Goal: Answer question/provide support

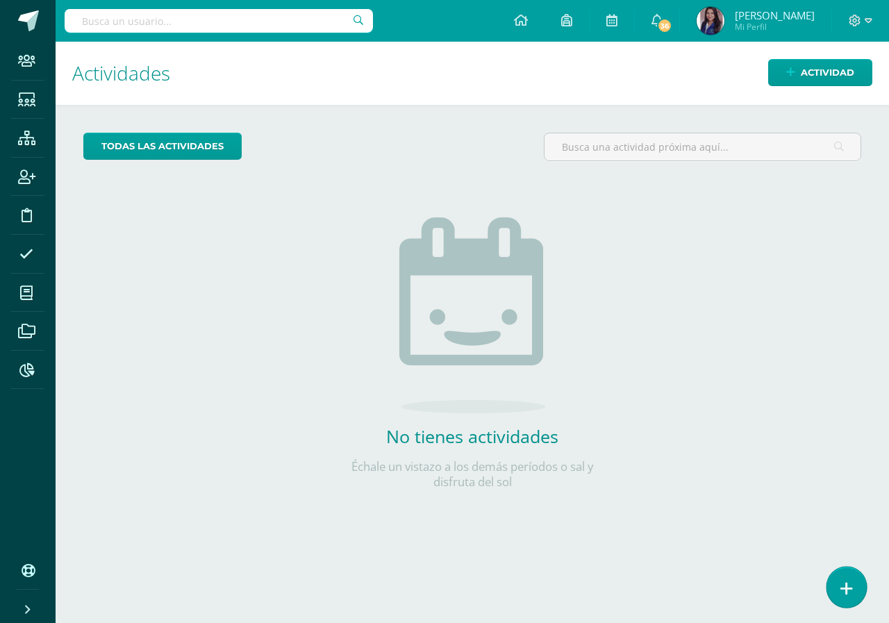
click at [838, 597] on link at bounding box center [847, 587] width 40 height 40
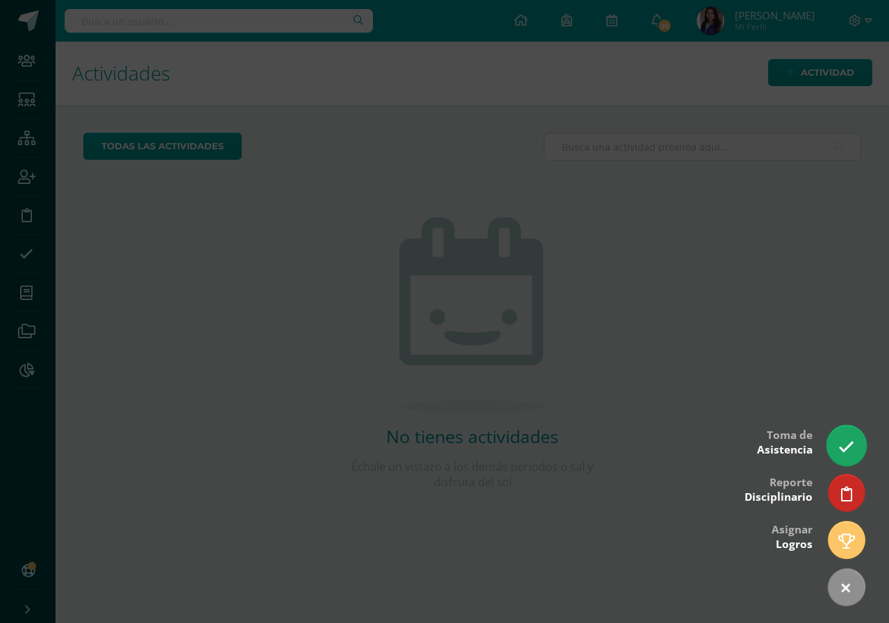
click at [856, 441] on link at bounding box center [847, 445] width 40 height 40
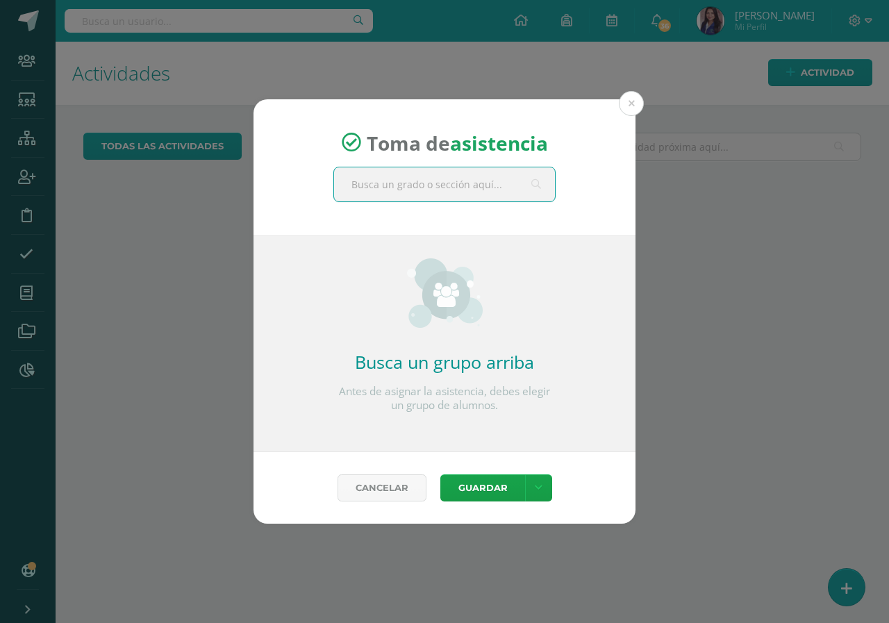
click at [443, 197] on input "text" at bounding box center [444, 184] width 221 height 34
type input "TERCERO"
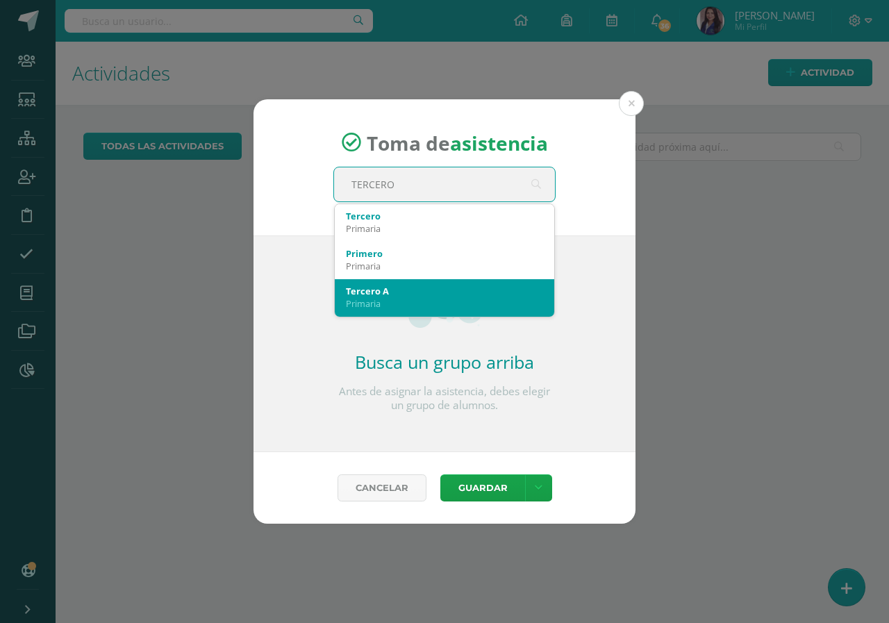
click at [408, 296] on div "Tercero A" at bounding box center [444, 291] width 197 height 13
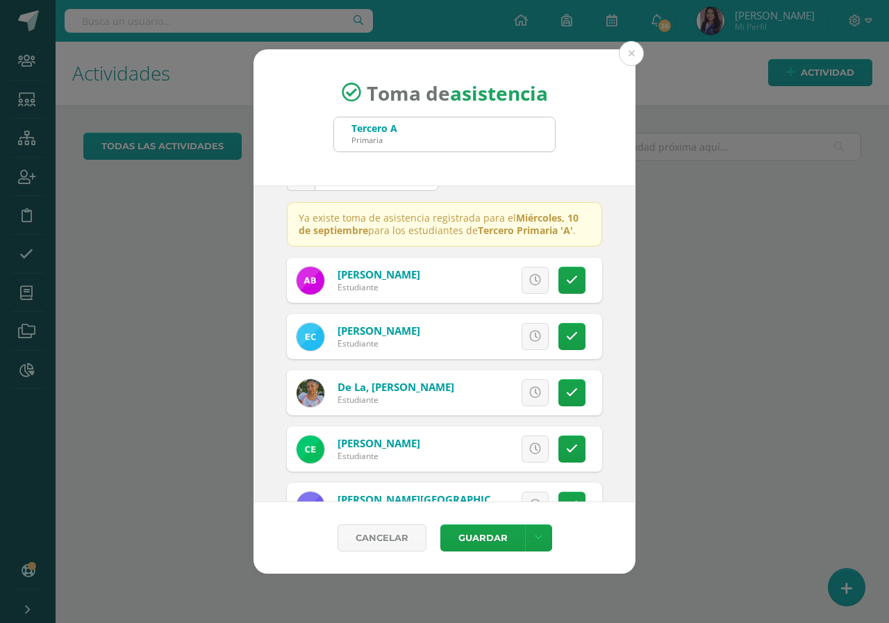
scroll to position [69, 0]
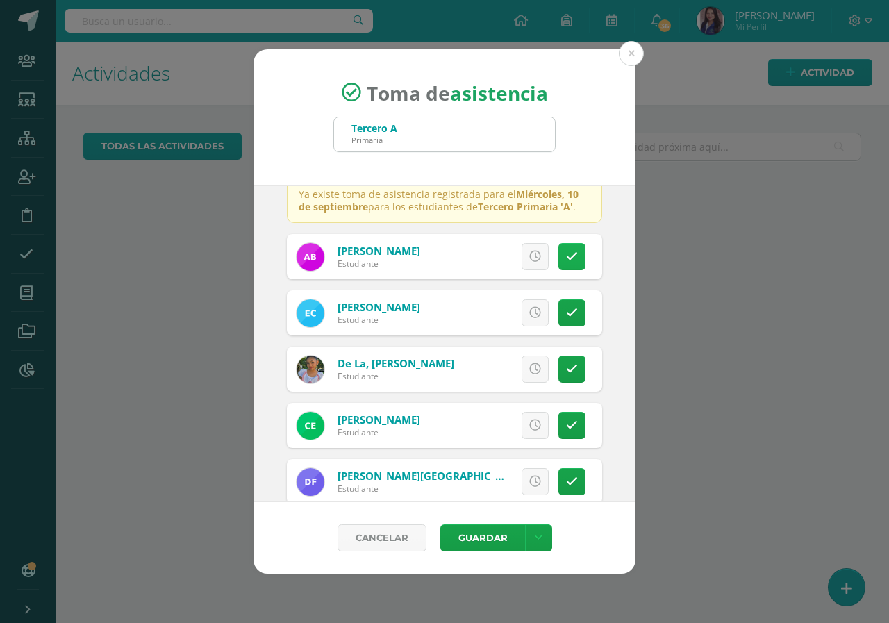
click at [566, 260] on icon at bounding box center [572, 257] width 12 height 12
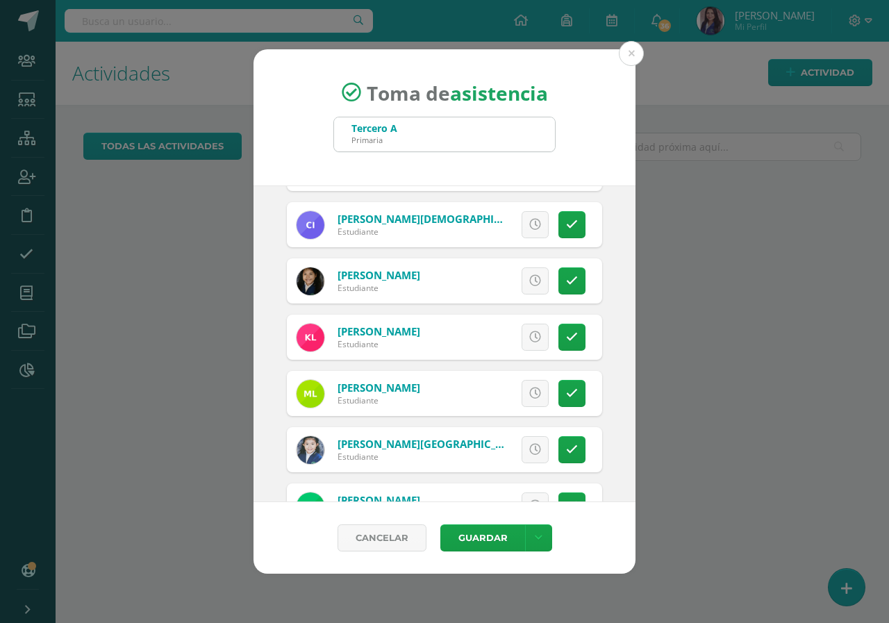
scroll to position [695, 0]
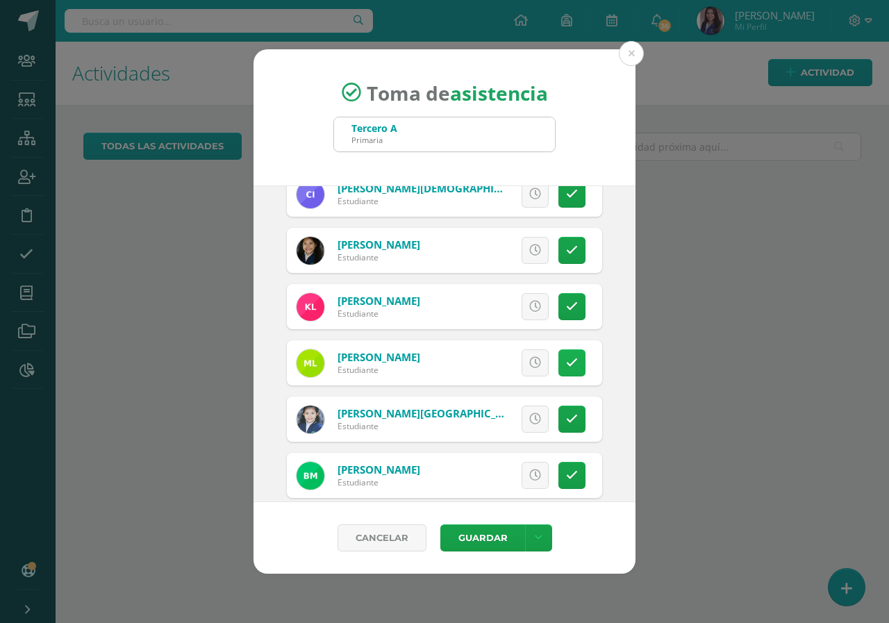
click at [565, 370] on link at bounding box center [572, 362] width 27 height 27
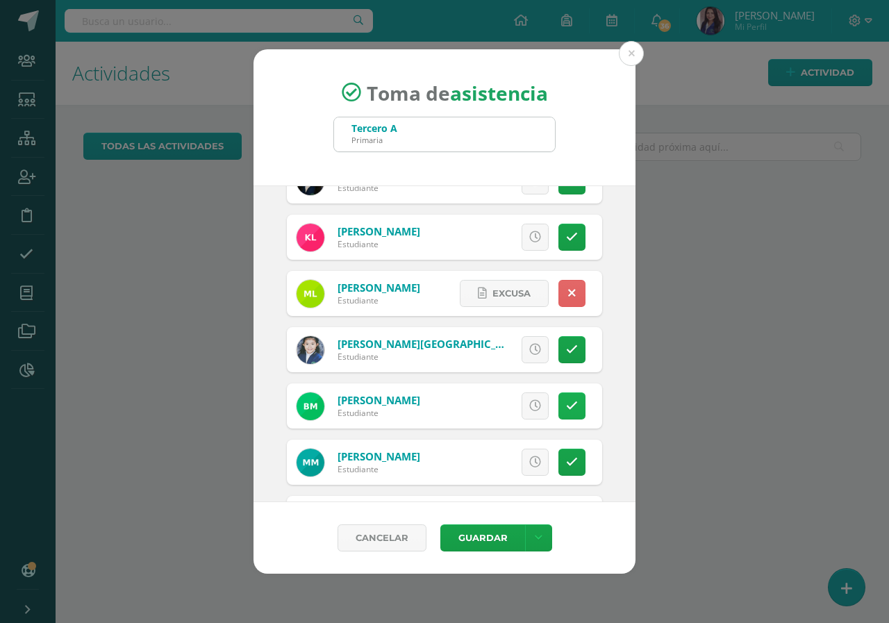
click at [559, 404] on link at bounding box center [572, 405] width 27 height 27
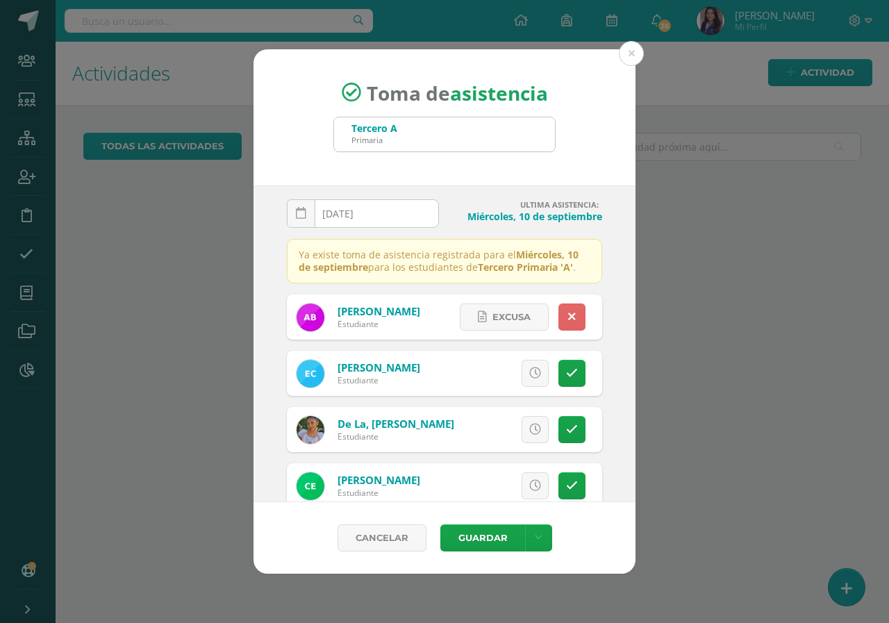
scroll to position [0, 0]
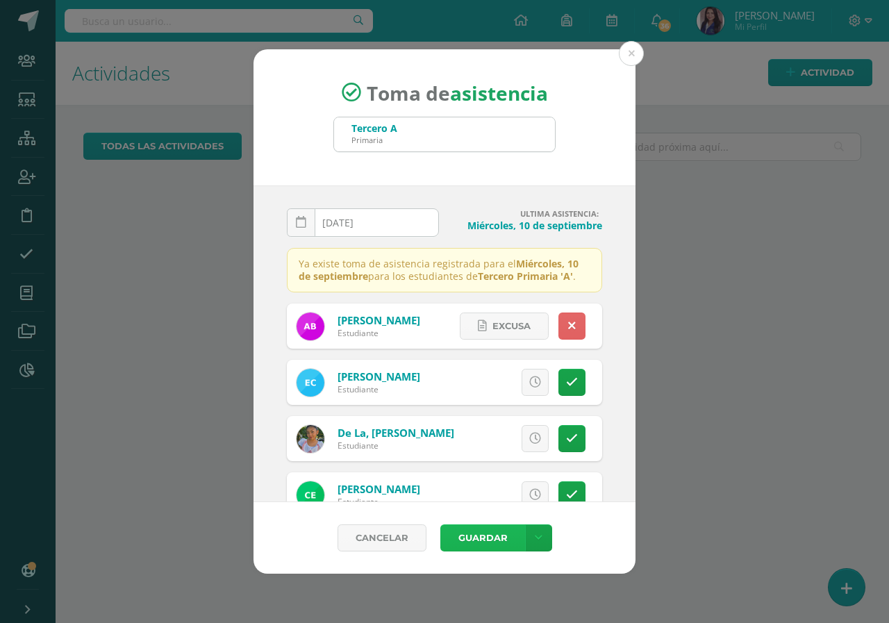
click at [494, 537] on button "Guardar" at bounding box center [482, 537] width 85 height 27
